Goal: Download file/media

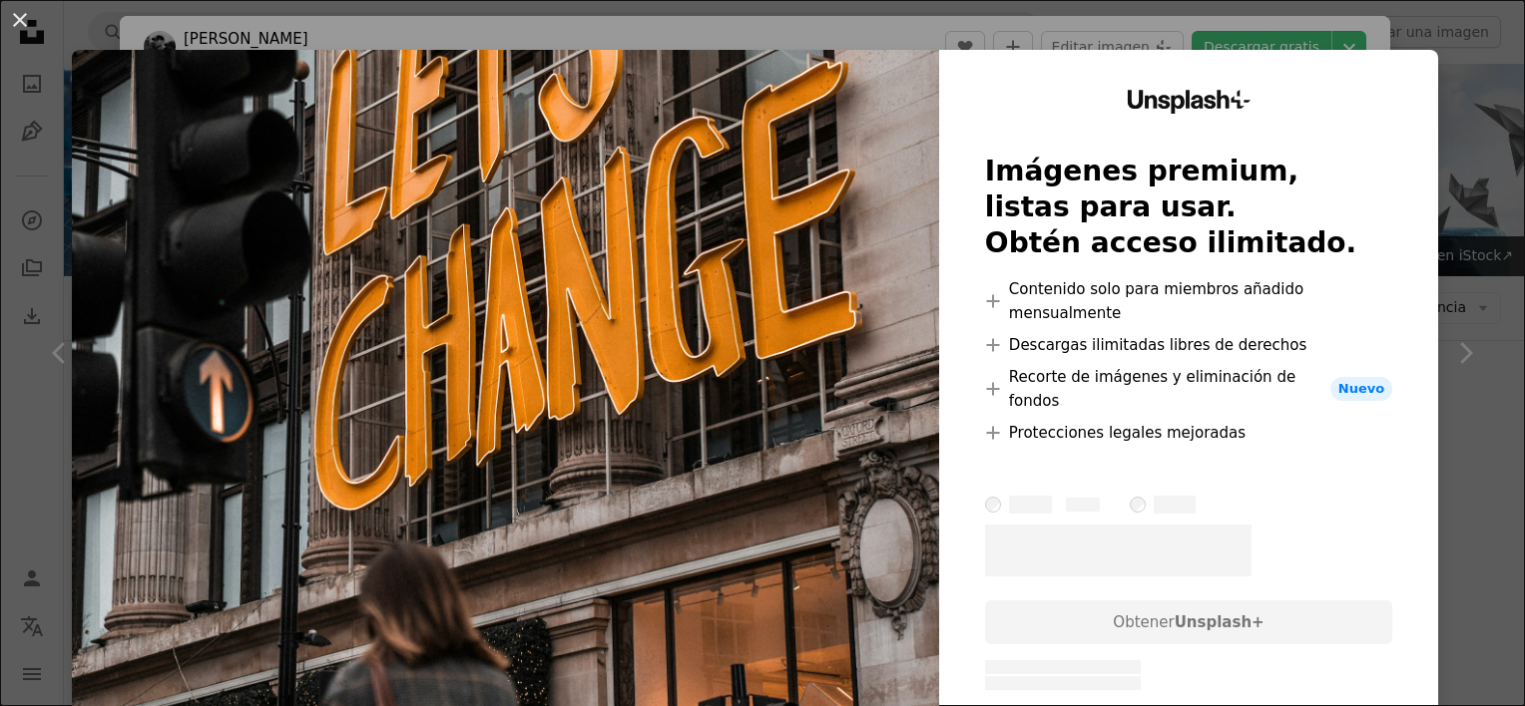
scroll to position [1490, 0]
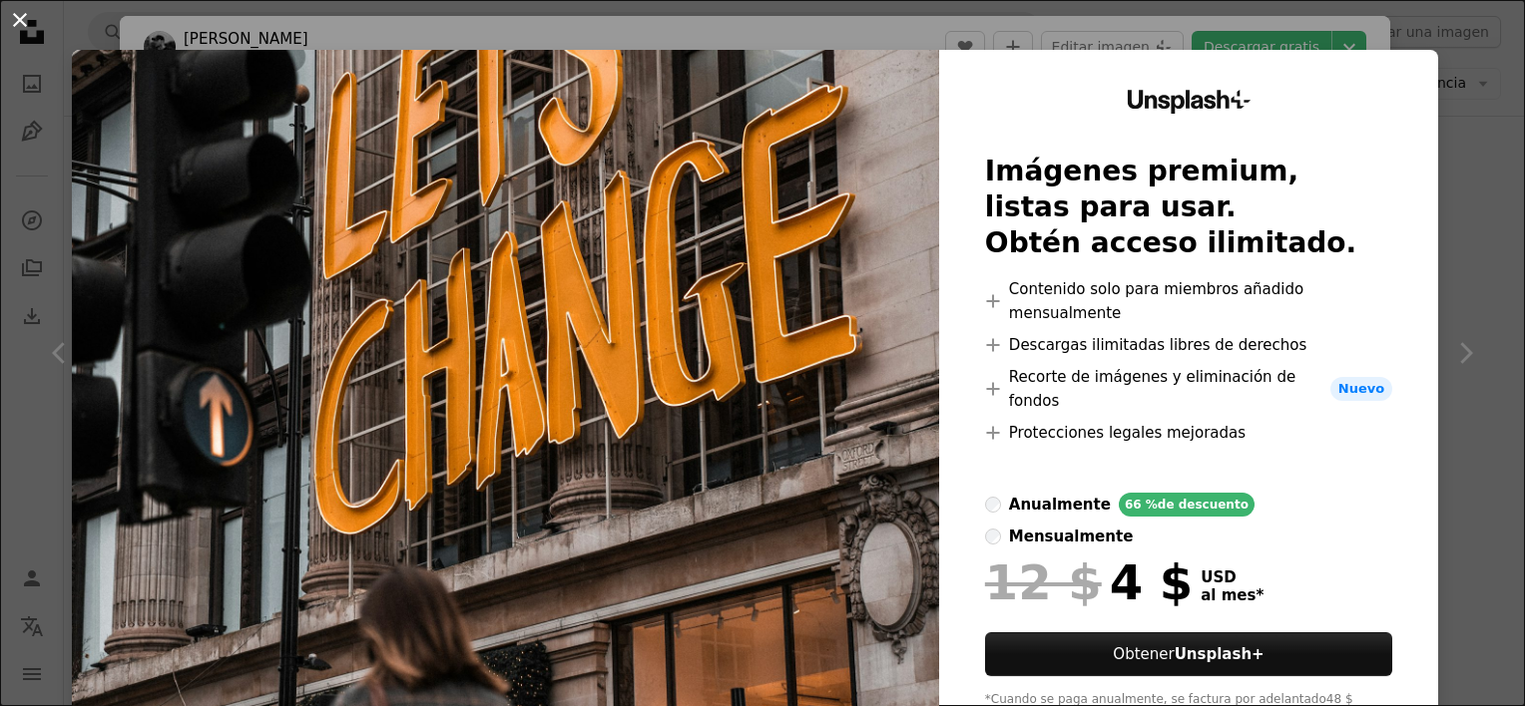
click at [24, 25] on button "An X shape" at bounding box center [20, 20] width 24 height 24
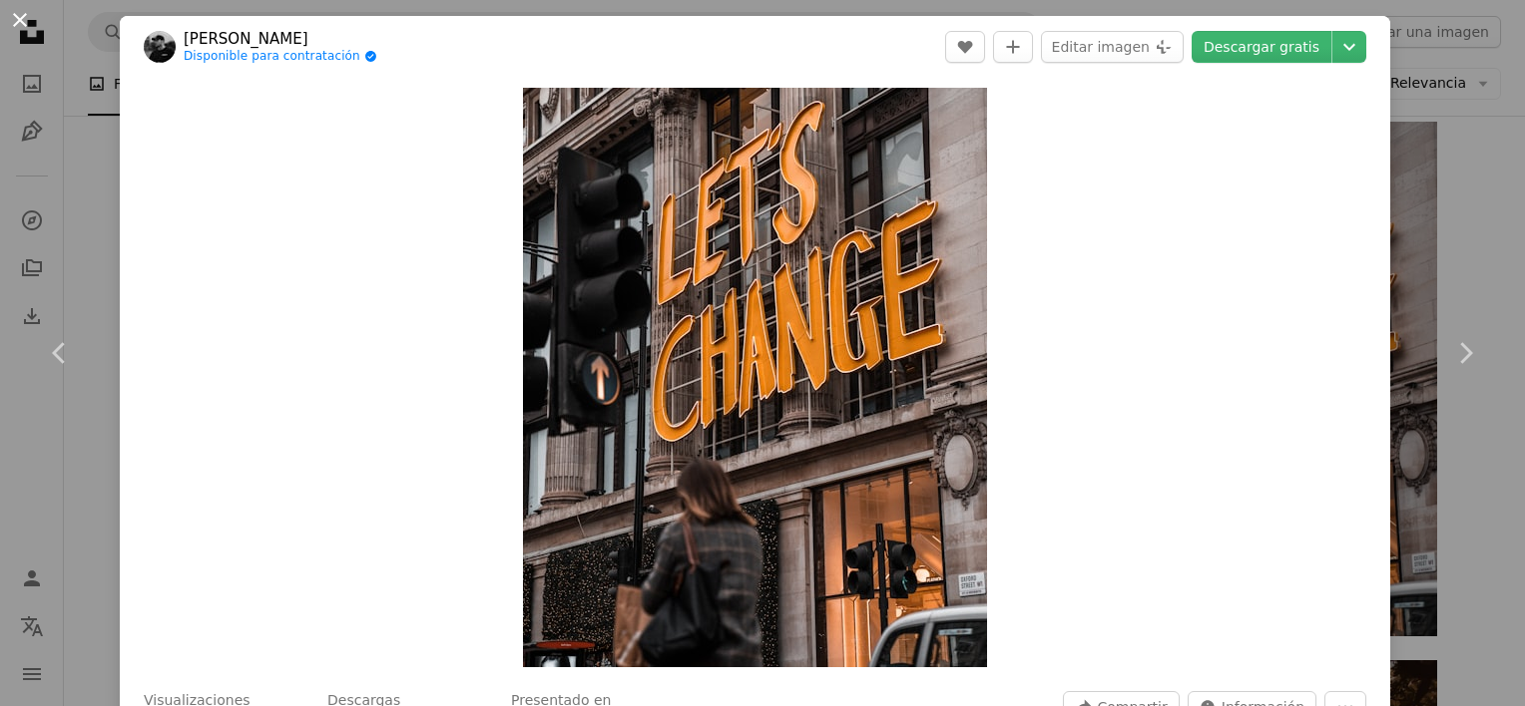
click at [16, 22] on button "An X shape" at bounding box center [20, 20] width 24 height 24
